Goal: Task Accomplishment & Management: Complete application form

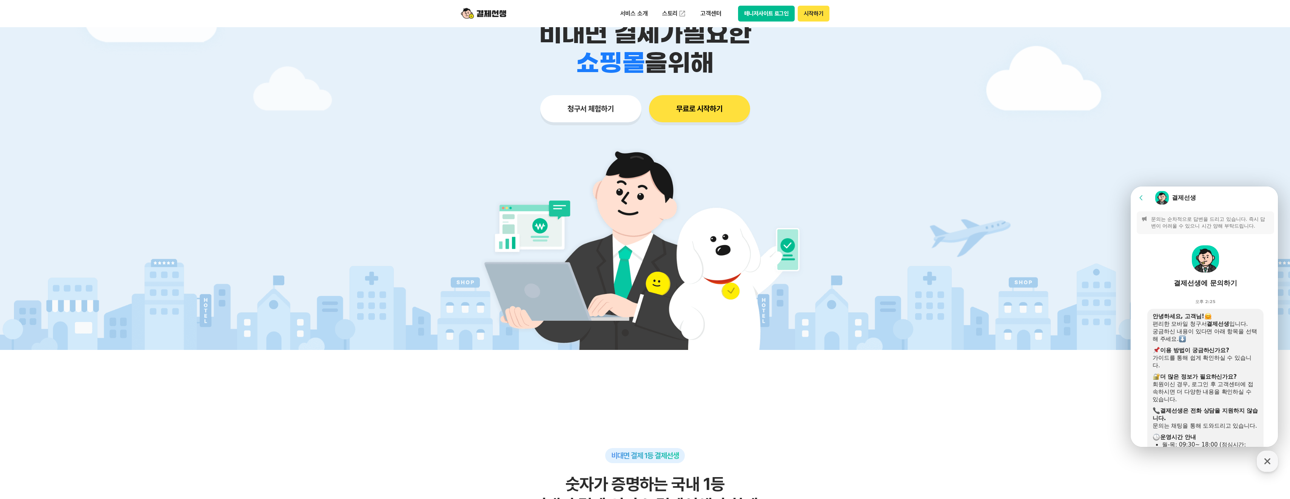
scroll to position [113, 0]
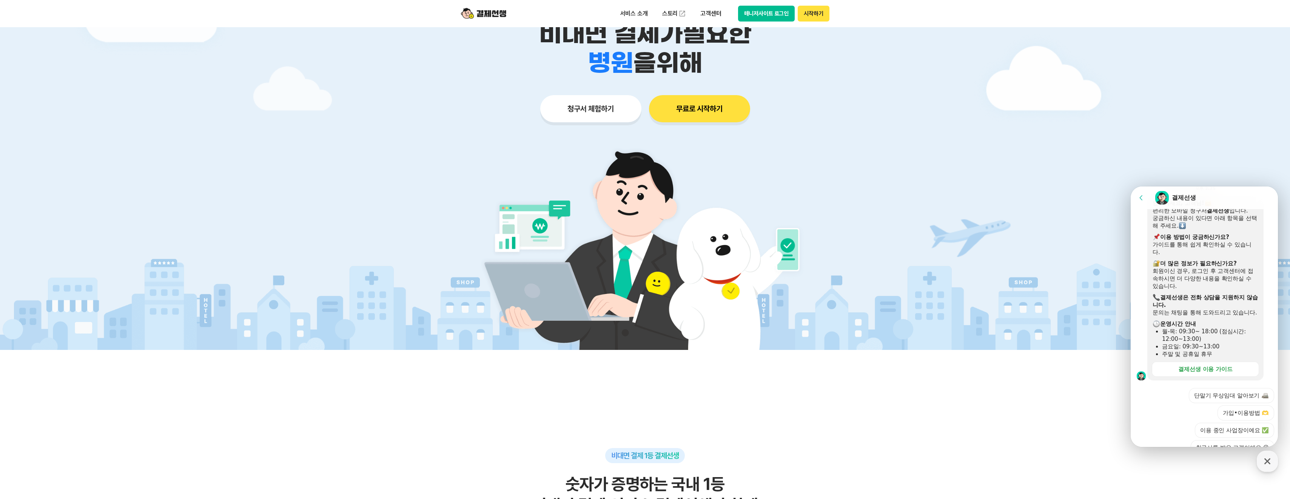
click at [594, 113] on button "청구서 체험하기" at bounding box center [590, 108] width 101 height 27
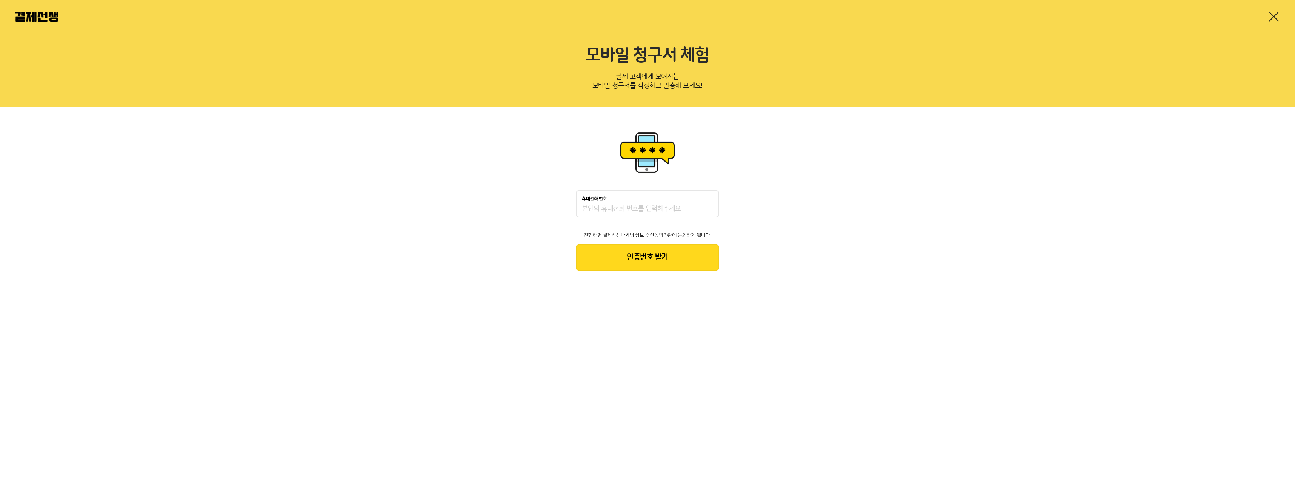
click at [641, 208] on input "휴대전화 번호" at bounding box center [647, 209] width 131 height 9
click at [829, 211] on div "휴대전화 번호 진행하면 결제선생 마케팅 정보 수신동의 약관에 동의하게 됩니다. 인증번호 받기" at bounding box center [647, 200] width 1295 height 186
click at [656, 210] on input "휴대전화 번호" at bounding box center [647, 209] width 131 height 9
click at [843, 232] on div "휴대전화 번호 진행하면 결제선생 마케팅 정보 수신동의 약관에 동의하게 됩니다. 인증번호 받기" at bounding box center [647, 200] width 1295 height 186
